Goal: Find specific page/section: Find specific page/section

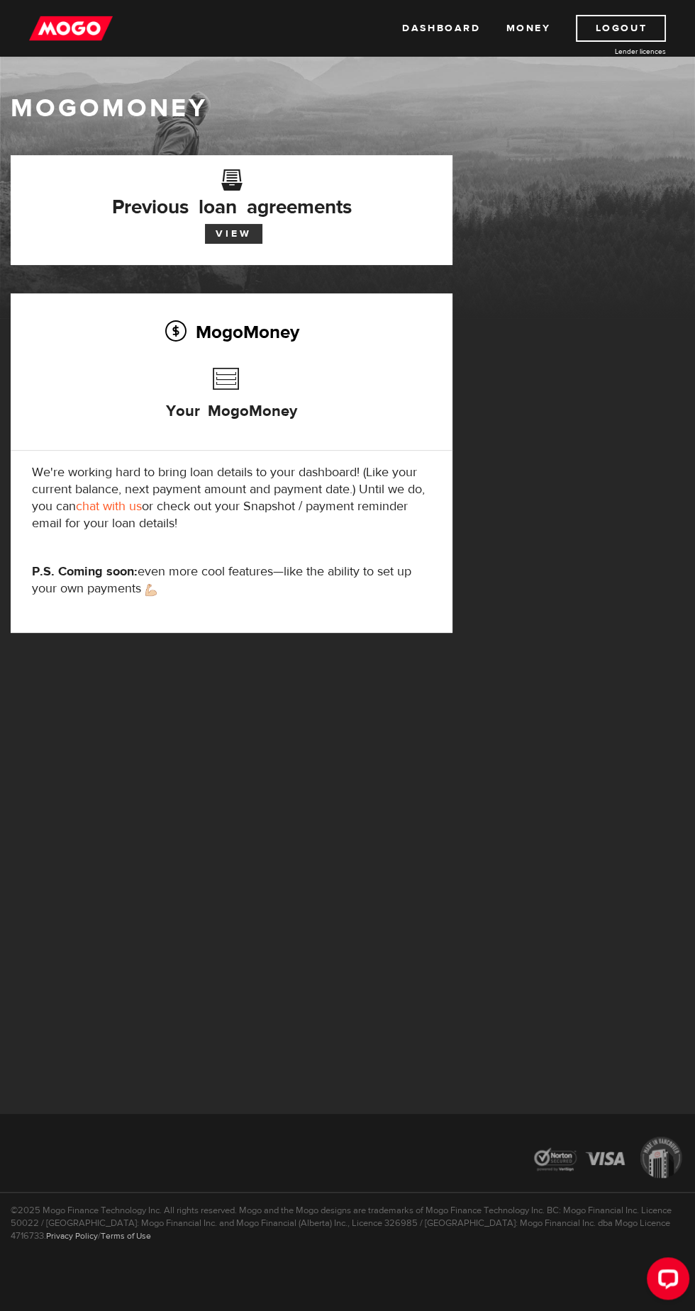
click at [257, 228] on link "View" at bounding box center [233, 234] width 57 height 20
click at [257, 347] on div "MogoMoney Your MogoMoney We're working hard to bring loan details to your dashb…" at bounding box center [232, 463] width 442 height 340
click at [223, 354] on div "MogoMoney Your MogoMoney We're working hard to bring loan details to your dashb…" at bounding box center [232, 463] width 442 height 340
click at [254, 381] on h3 "Your MogoMoney" at bounding box center [231, 401] width 131 height 81
click at [257, 339] on h2 "MogoMoney" at bounding box center [231, 332] width 399 height 30
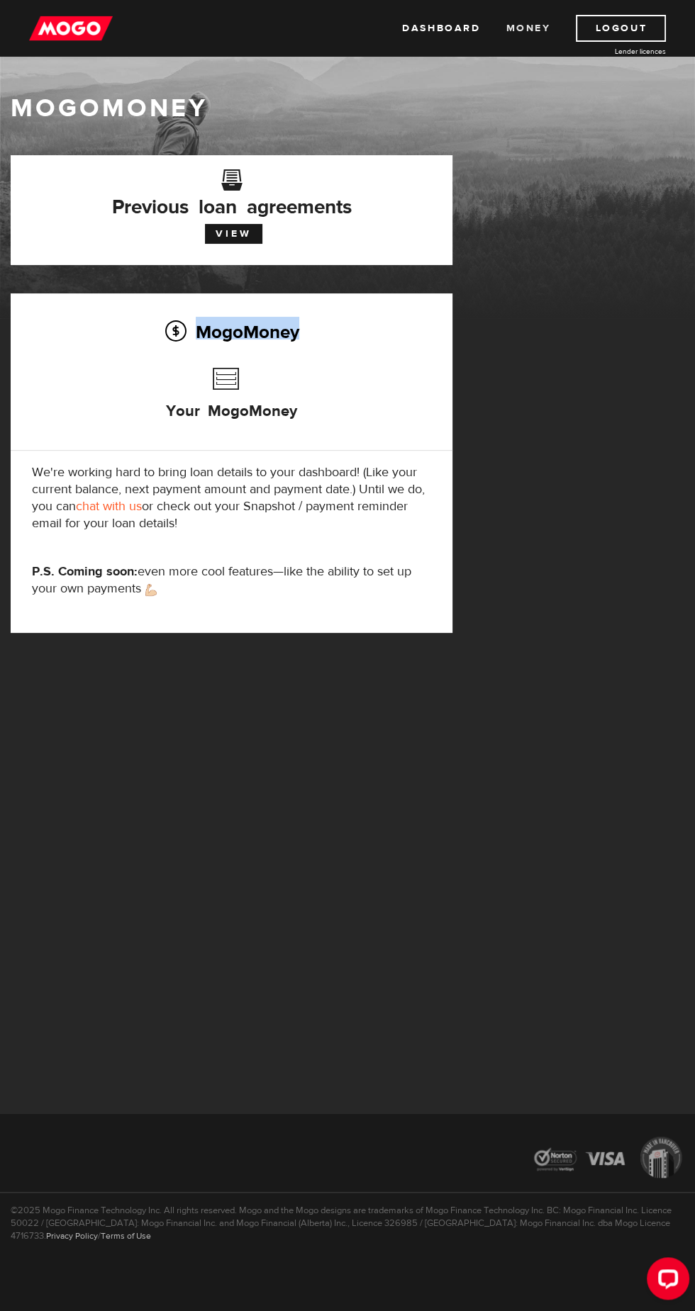
click at [545, 32] on link "Money" at bounding box center [527, 28] width 45 height 27
click at [231, 228] on link "View" at bounding box center [233, 234] width 57 height 20
